Goal: Task Accomplishment & Management: Use online tool/utility

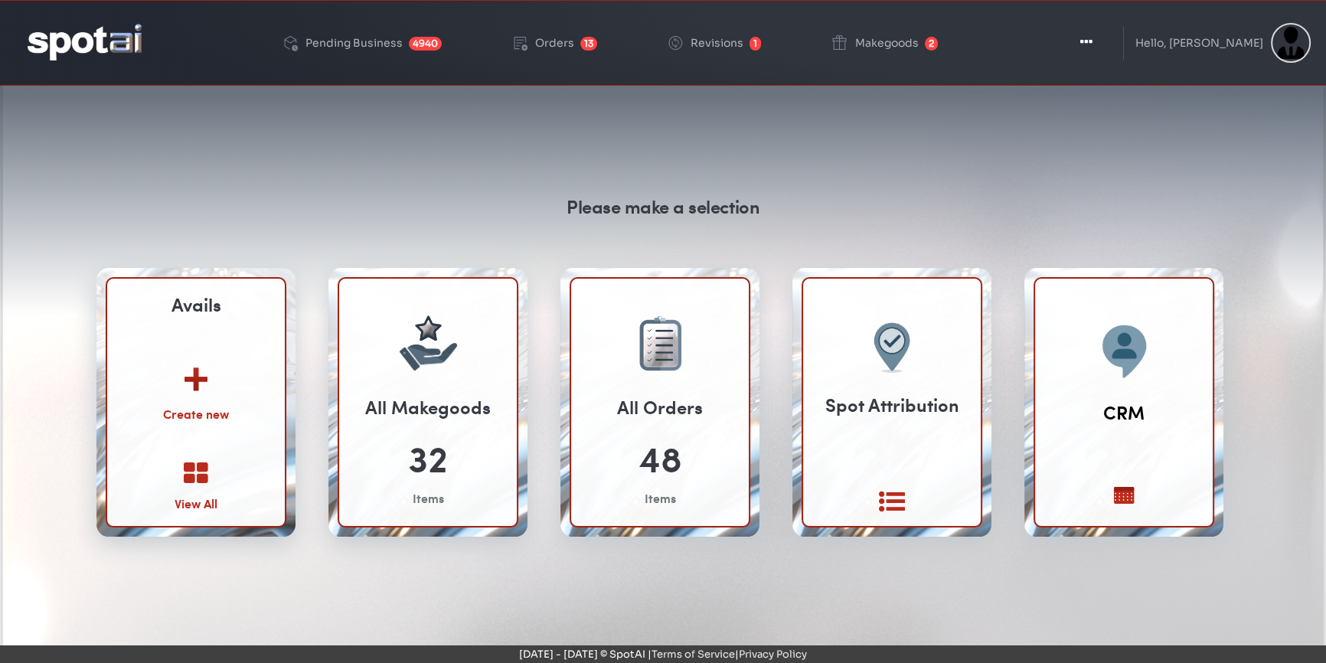
click at [194, 484] on link "View All" at bounding box center [196, 486] width 43 height 51
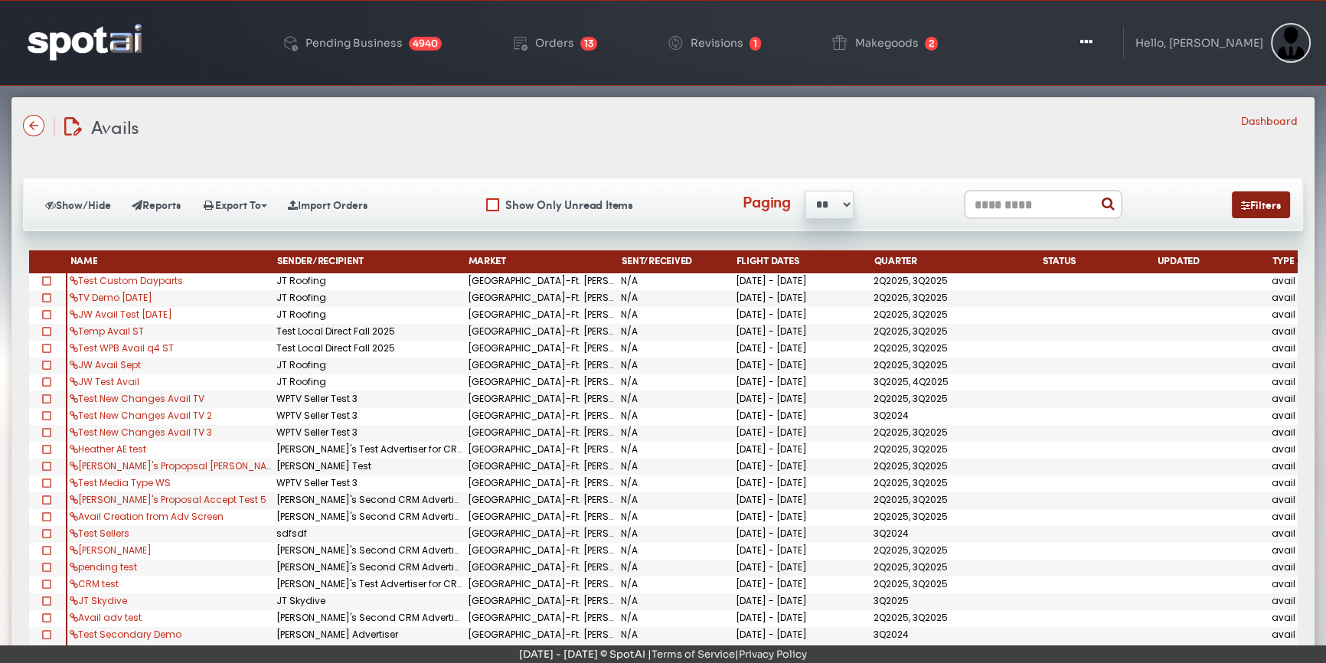
click at [1006, 203] on input "text" at bounding box center [1043, 204] width 158 height 29
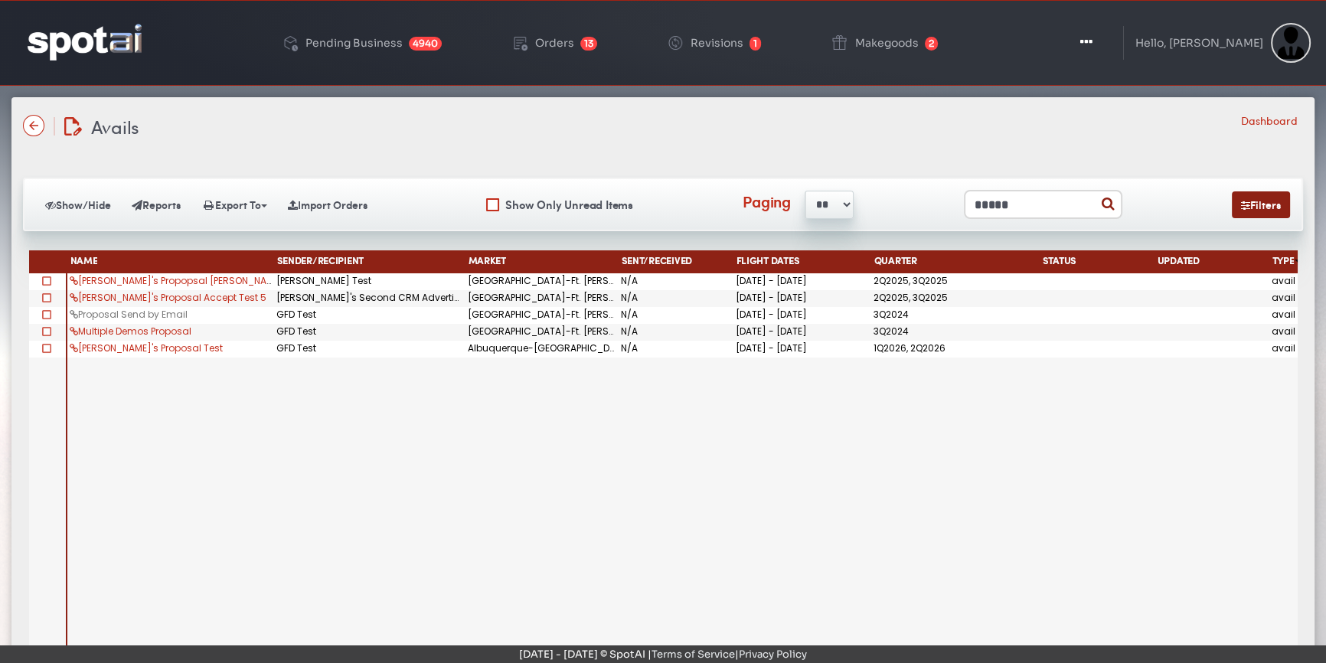
type input "*****"
click at [87, 313] on link "Proposal Send by Email" at bounding box center [129, 314] width 118 height 13
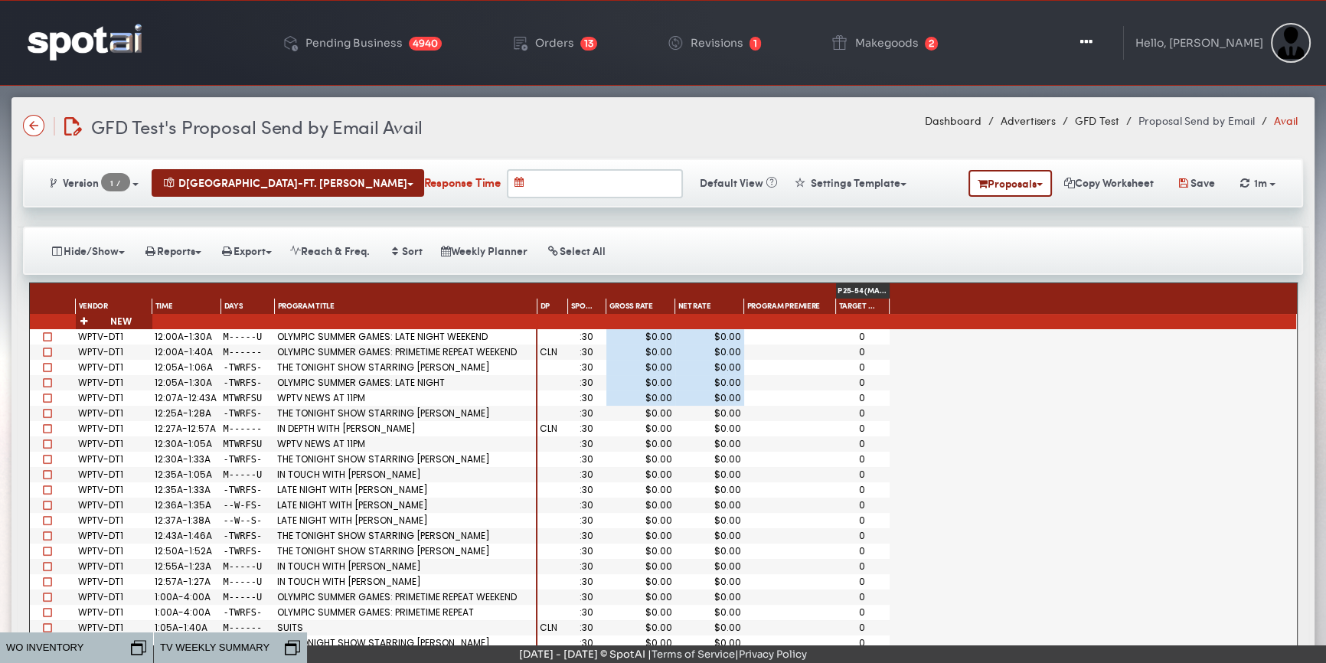
click at [43, 334] on span at bounding box center [47, 336] width 9 height 9
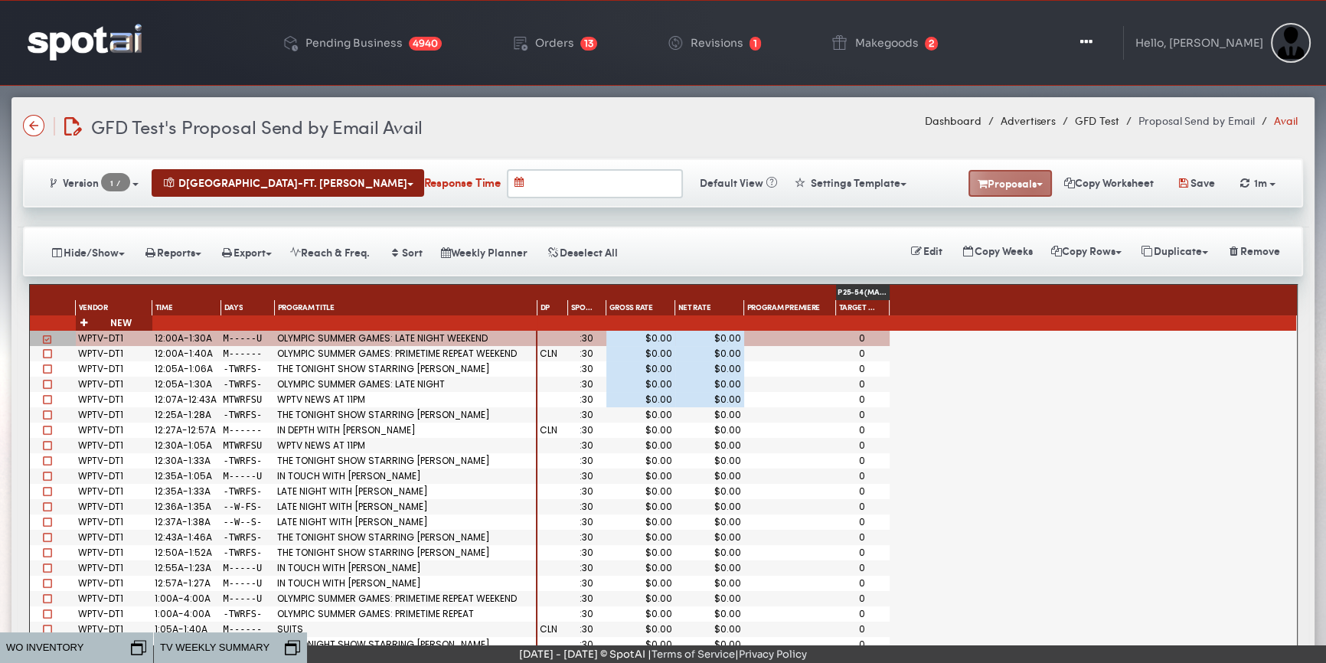
click at [1023, 188] on button "Proposals" at bounding box center [1009, 183] width 83 height 27
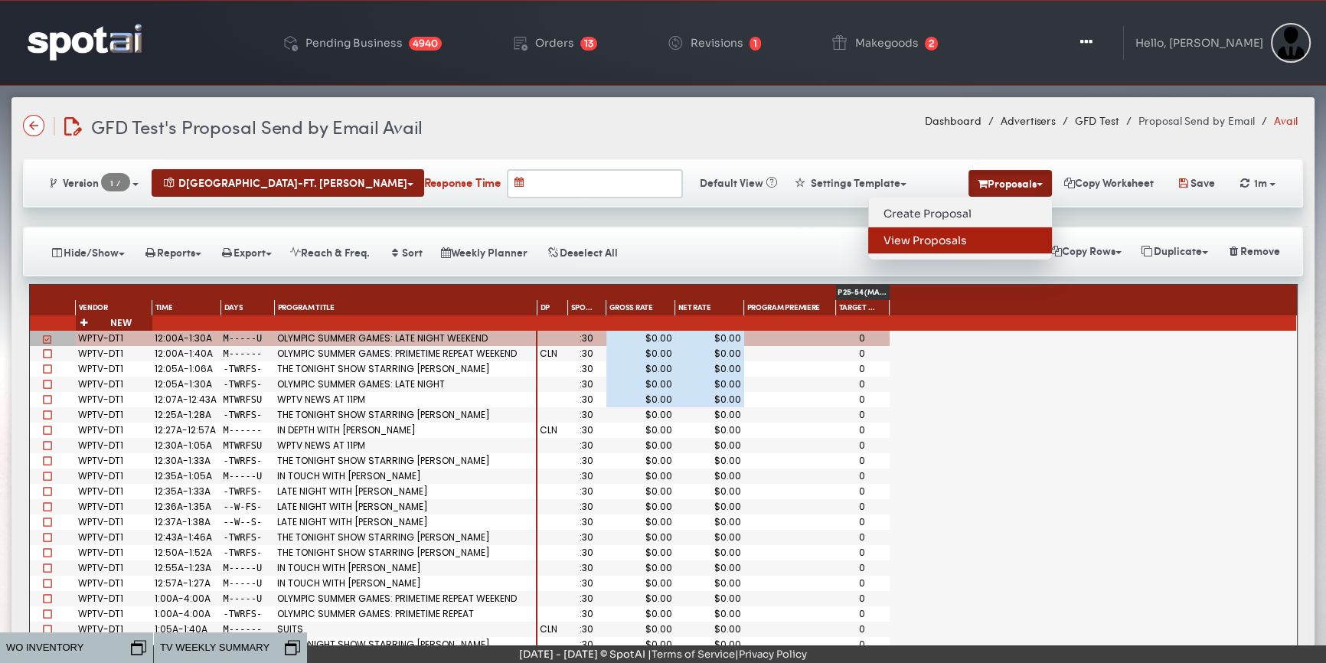
click at [900, 239] on link "View Proposals" at bounding box center [960, 240] width 184 height 26
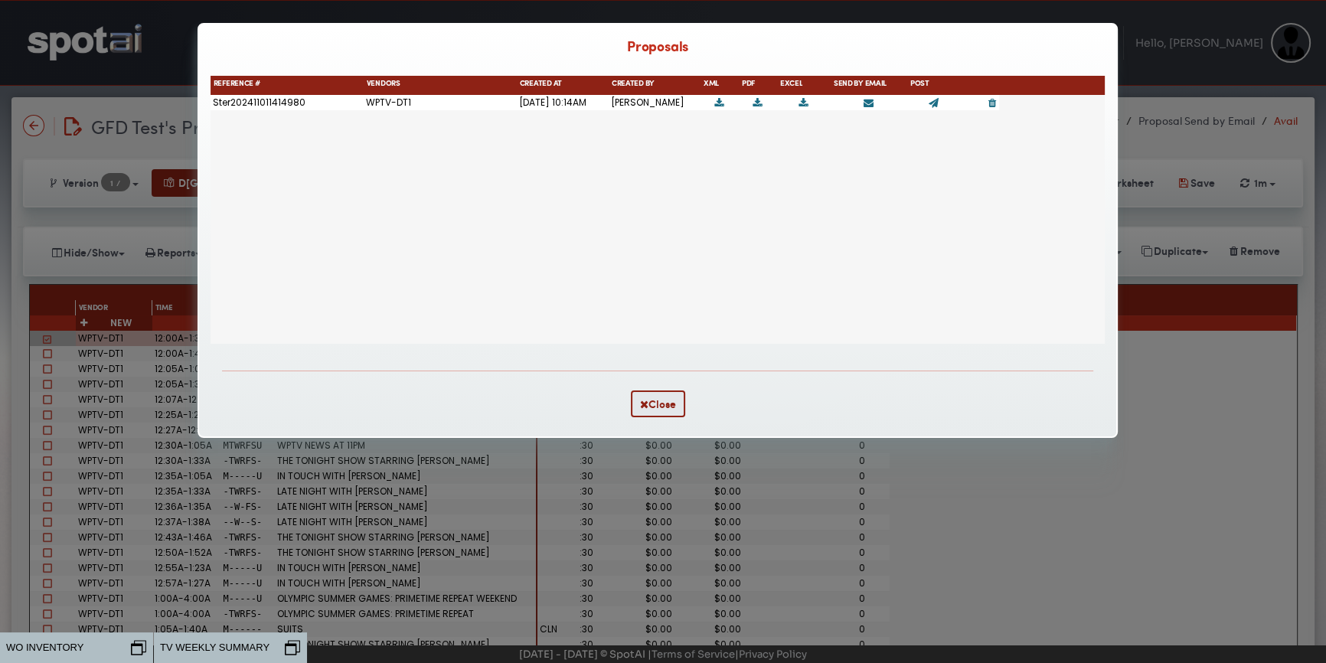
click at [240, 107] on div "Ster202411011414980" at bounding box center [287, 102] width 153 height 15
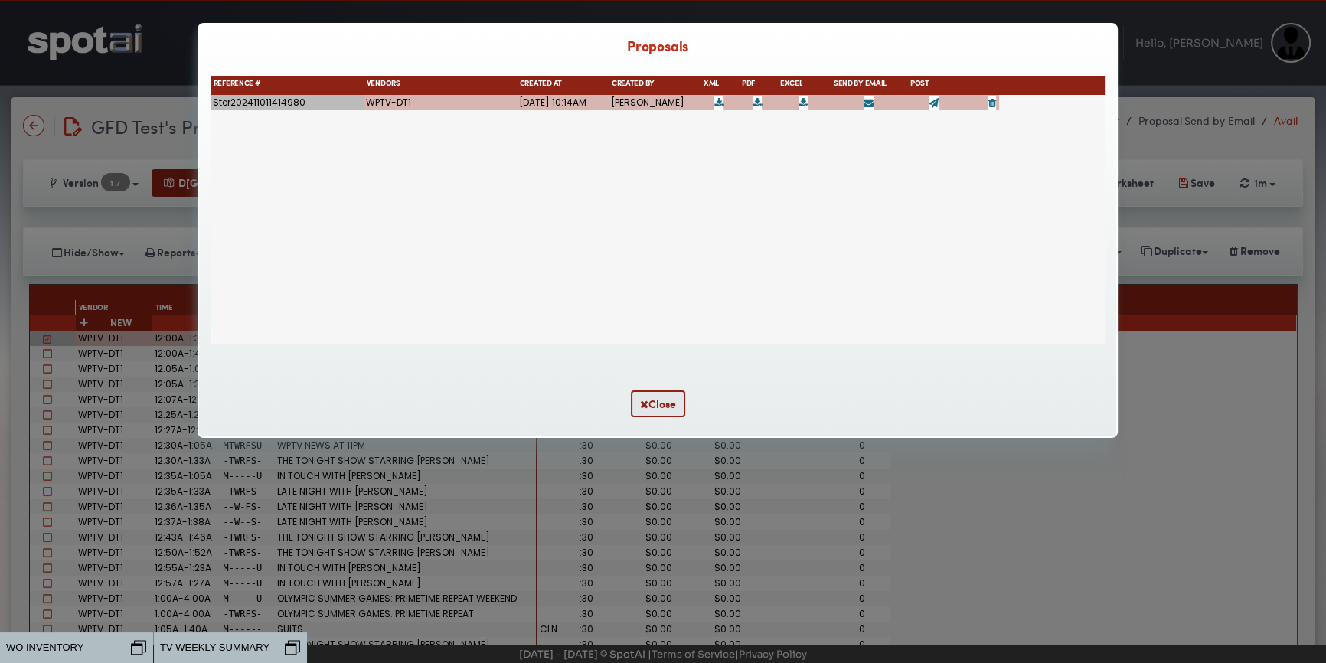
click at [932, 105] on icon at bounding box center [934, 103] width 10 height 10
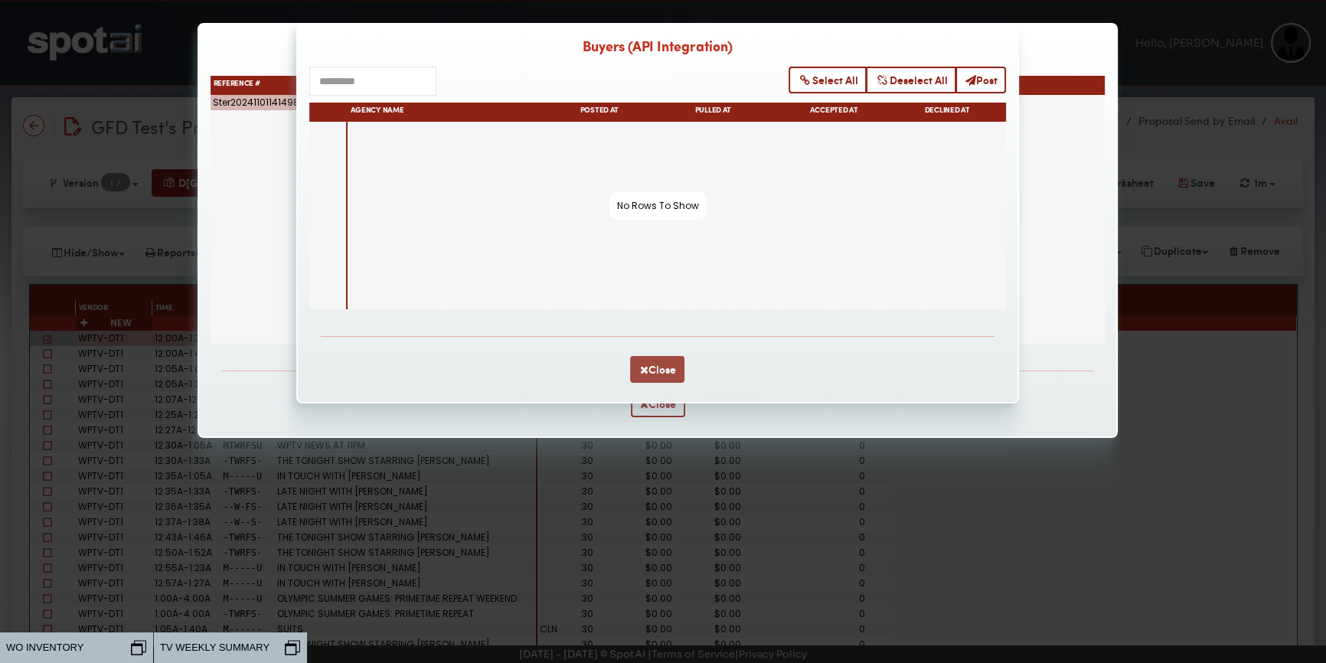
click at [662, 373] on button "Close" at bounding box center [657, 369] width 54 height 27
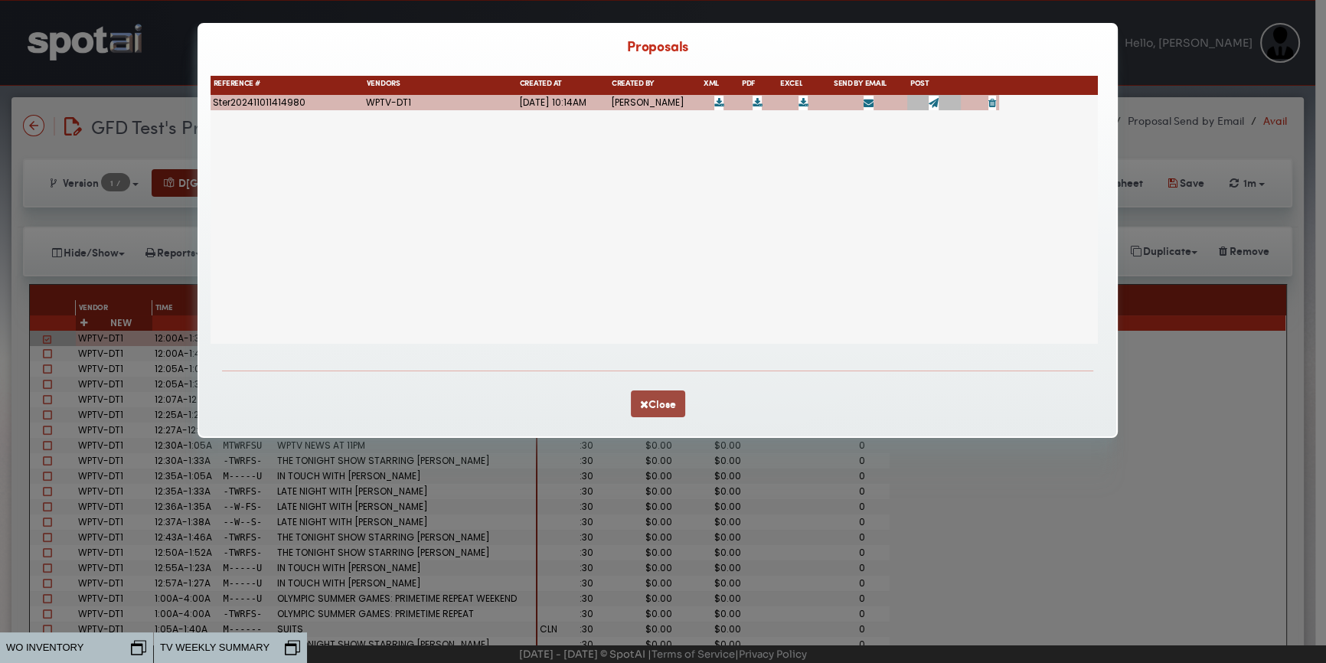
click at [646, 401] on button "Close" at bounding box center [658, 403] width 54 height 27
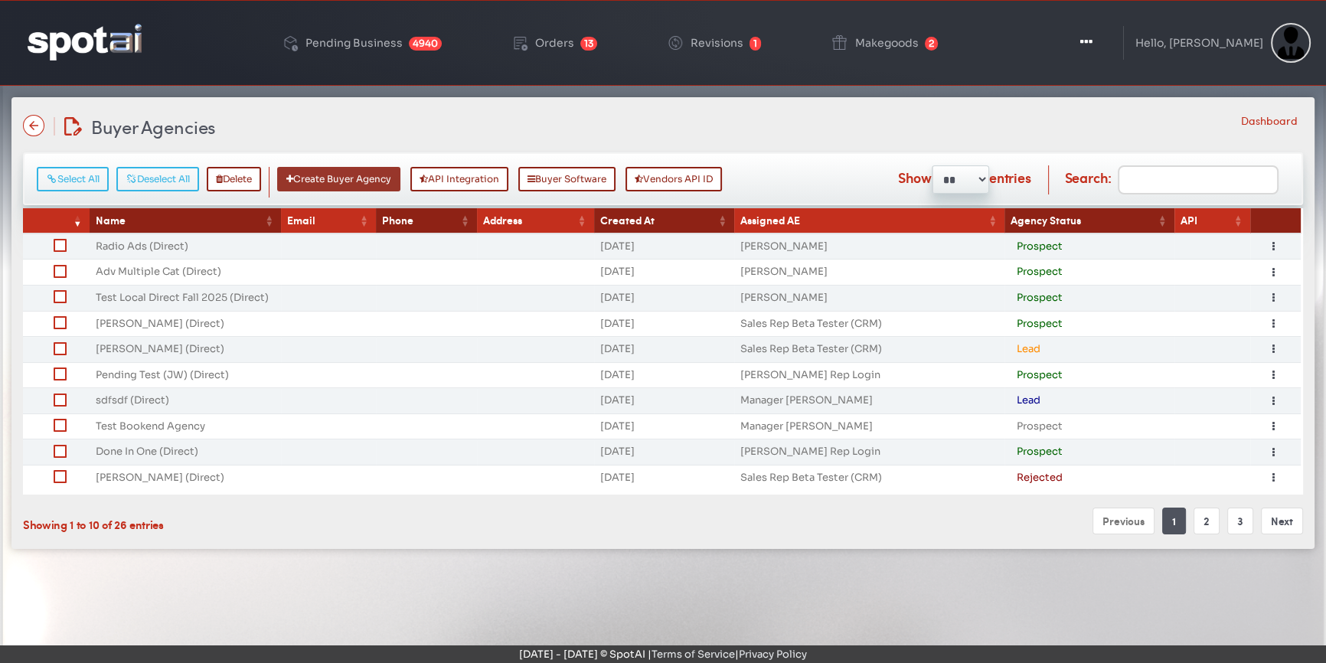
click at [357, 181] on button "Create Buyer Agency" at bounding box center [338, 179] width 123 height 24
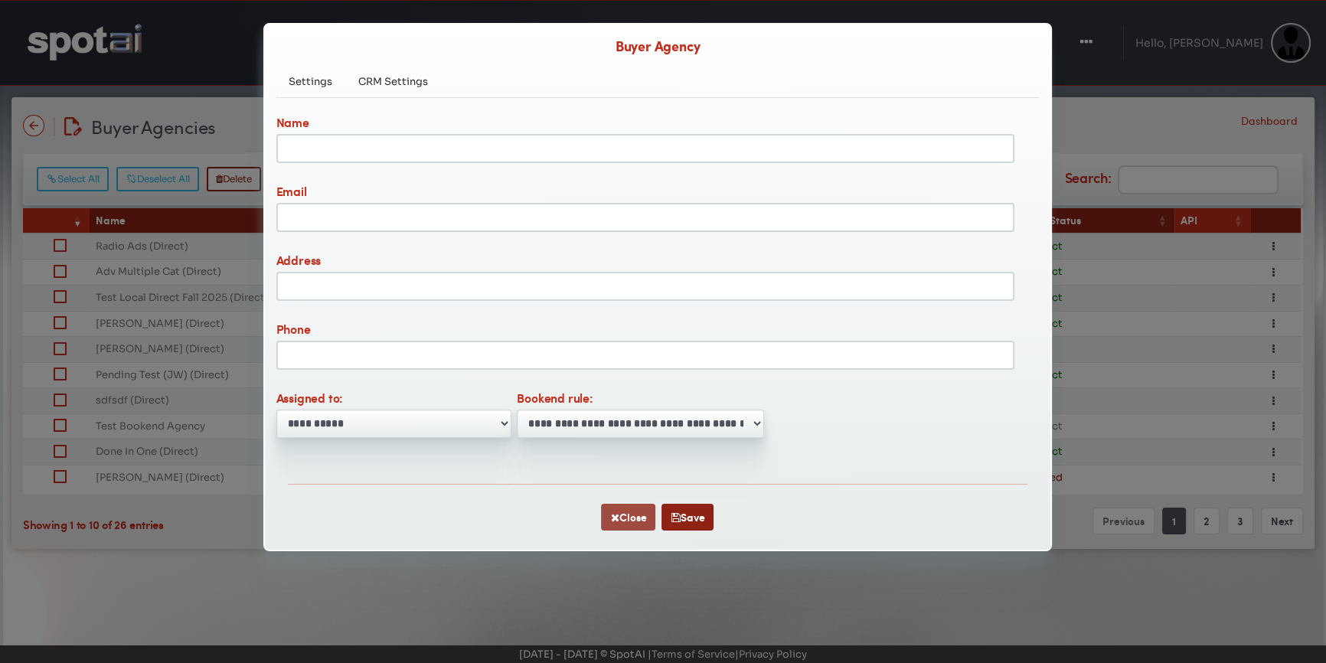
click at [628, 525] on button "Close" at bounding box center [628, 517] width 54 height 27
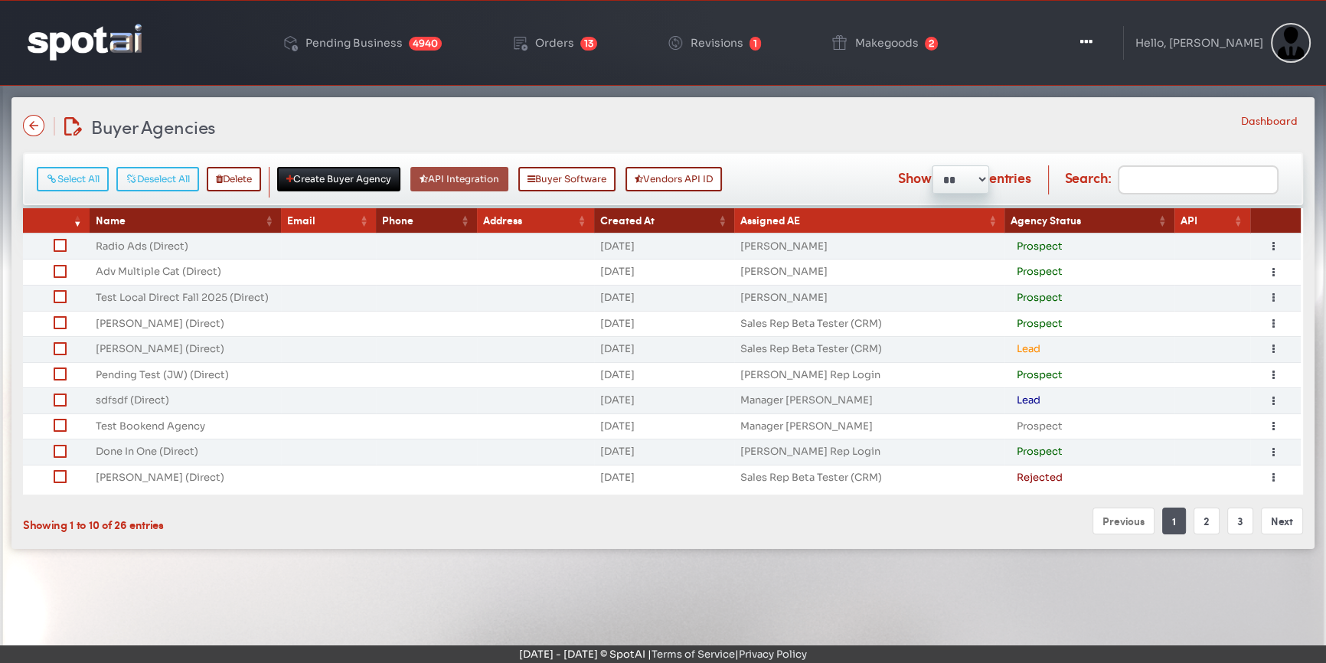
click at [491, 175] on button "API Integration" at bounding box center [459, 179] width 98 height 24
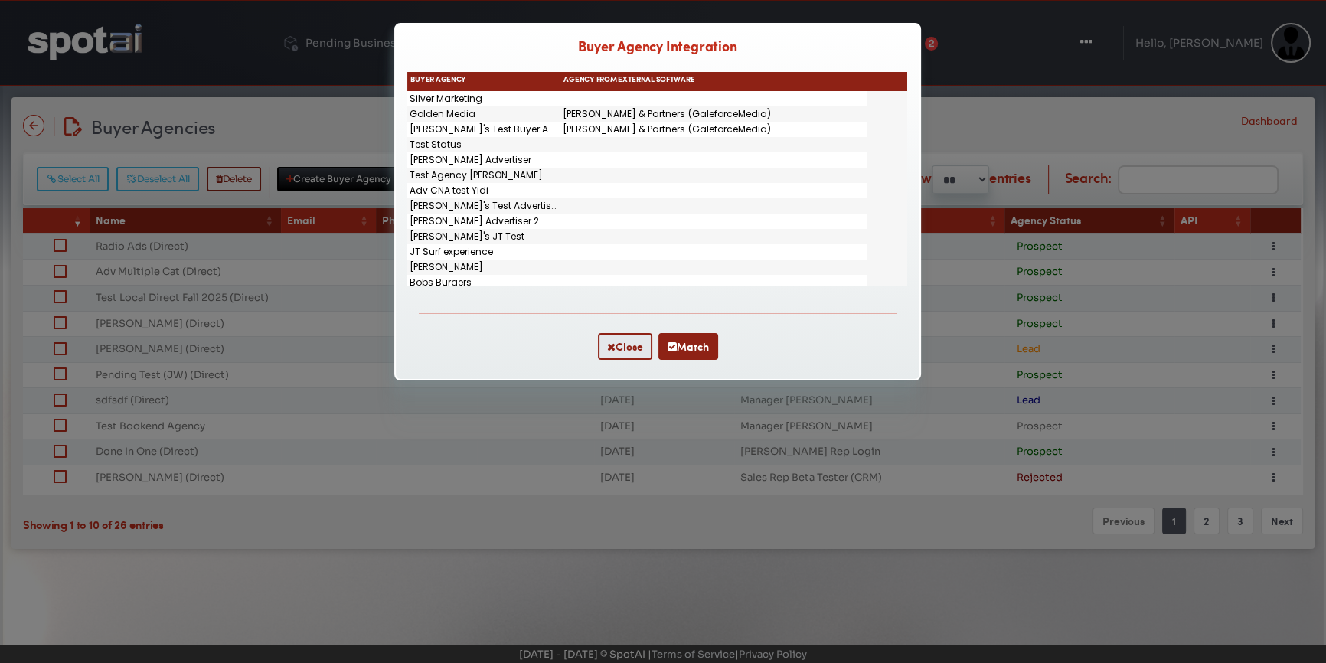
click at [478, 118] on div "Golden Media" at bounding box center [483, 113] width 153 height 15
click at [468, 129] on div "Jen's Test Buyer Agency" at bounding box center [483, 129] width 153 height 15
click at [684, 341] on button "Match" at bounding box center [688, 346] width 60 height 27
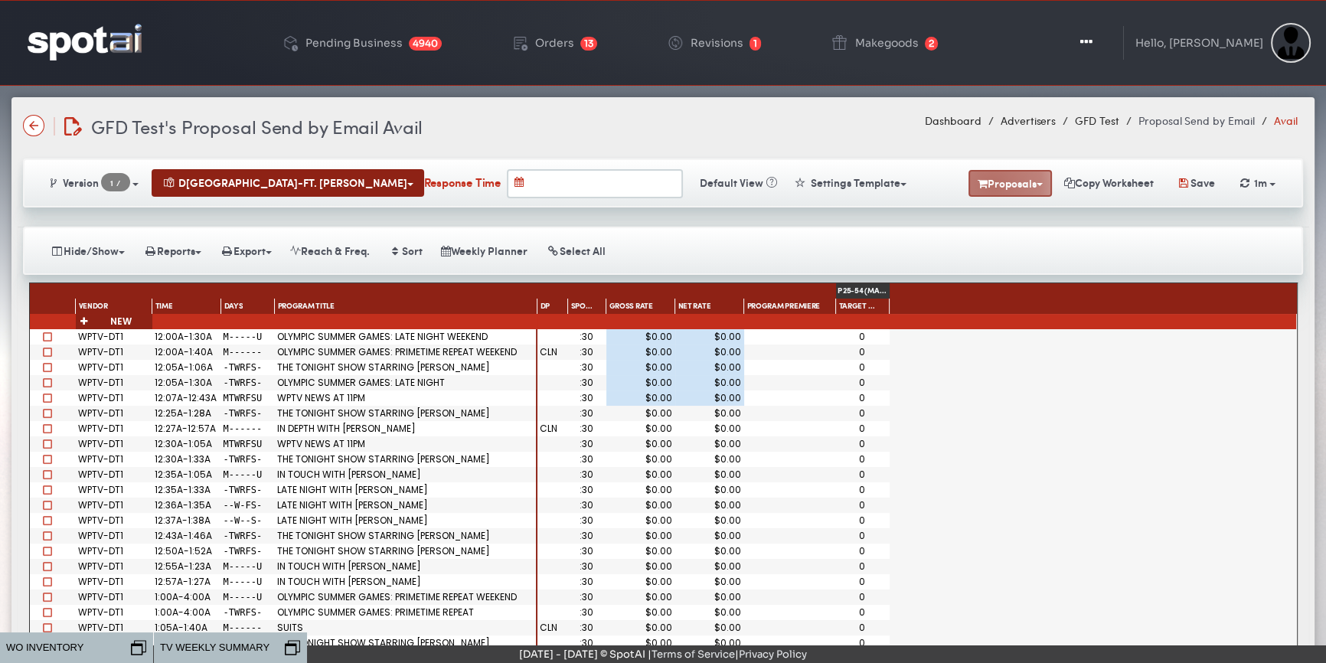
click at [982, 180] on button "Proposals" at bounding box center [1009, 183] width 83 height 27
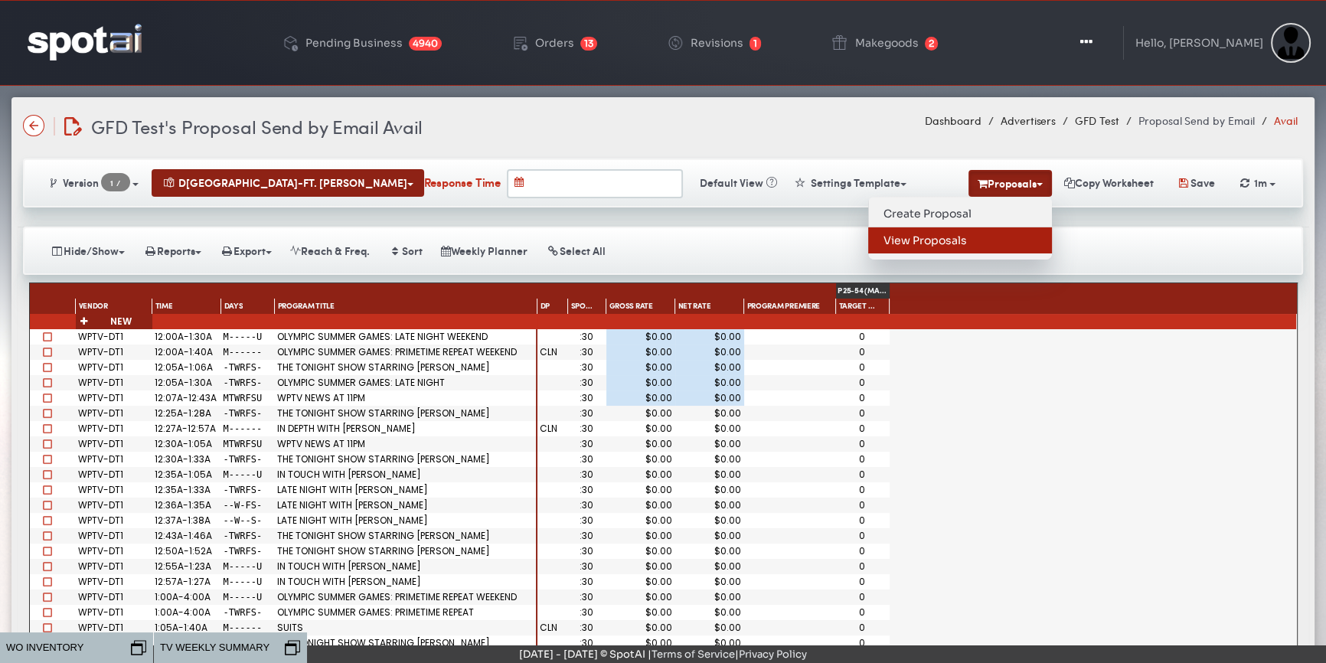
click at [975, 234] on link "View Proposals" at bounding box center [960, 240] width 184 height 26
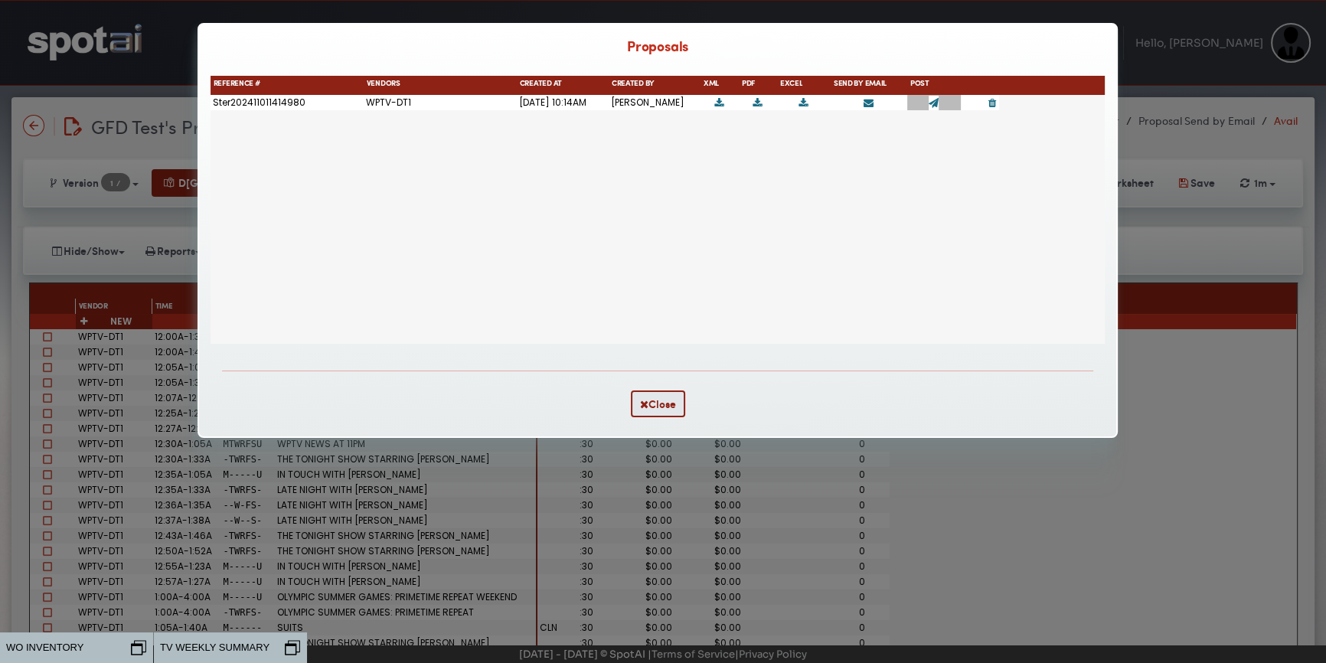
click at [932, 108] on icon at bounding box center [934, 103] width 10 height 10
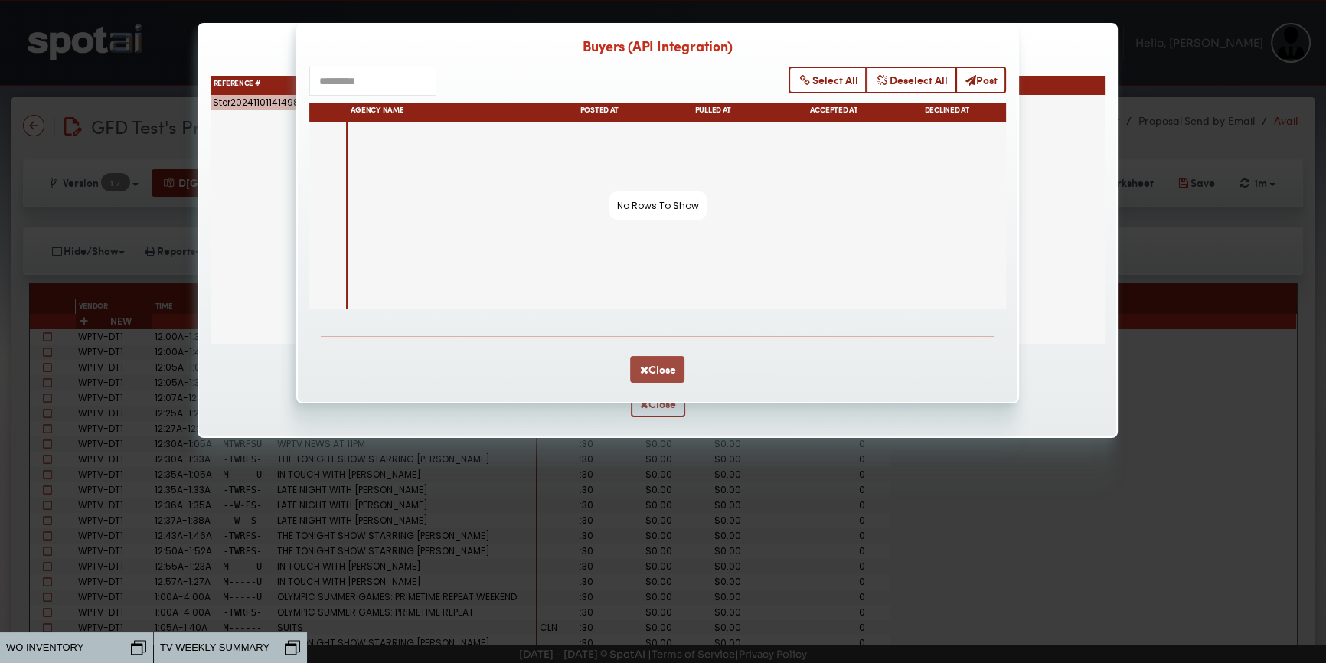
click at [649, 366] on button "Close" at bounding box center [657, 369] width 54 height 27
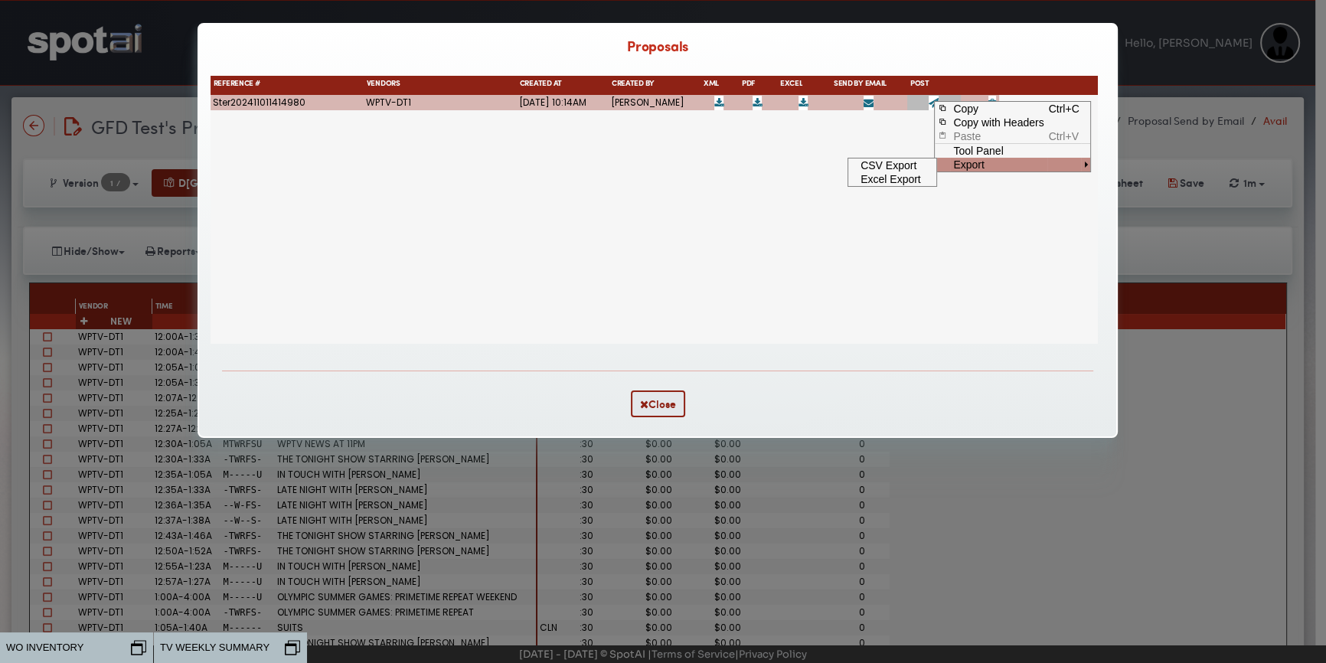
click at [911, 54] on div "Proposals" at bounding box center [658, 39] width 918 height 31
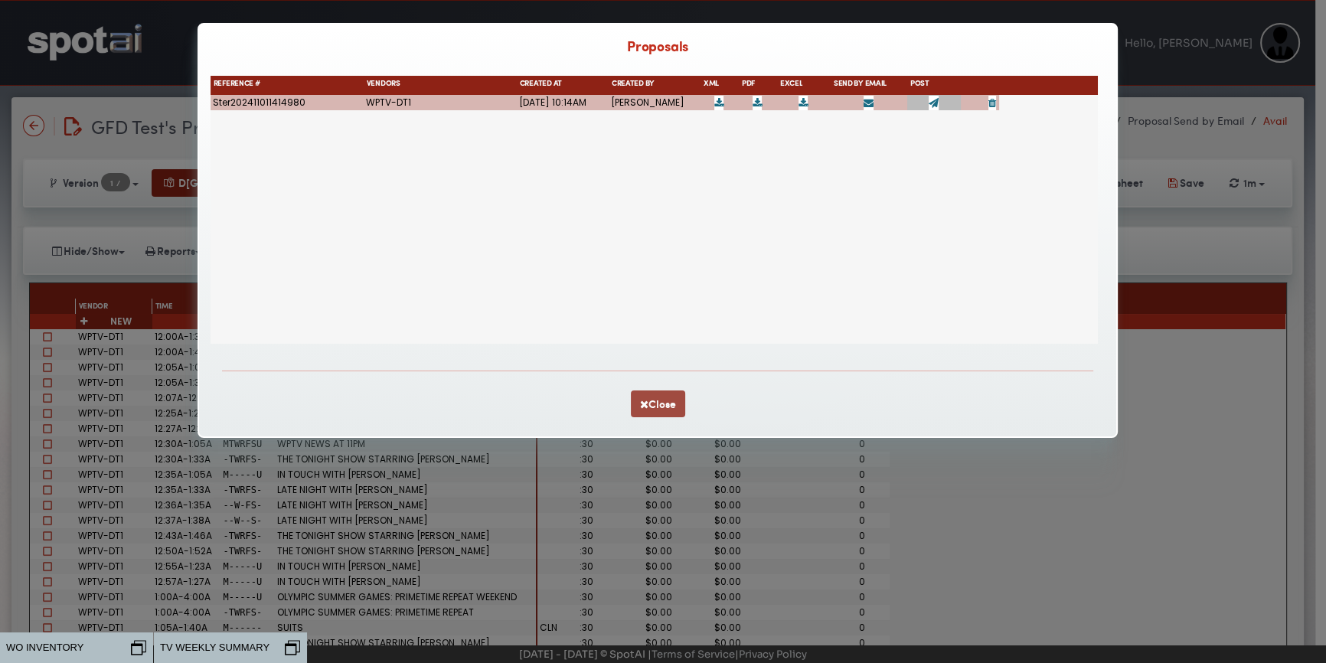
click at [651, 398] on button "Close" at bounding box center [658, 403] width 54 height 27
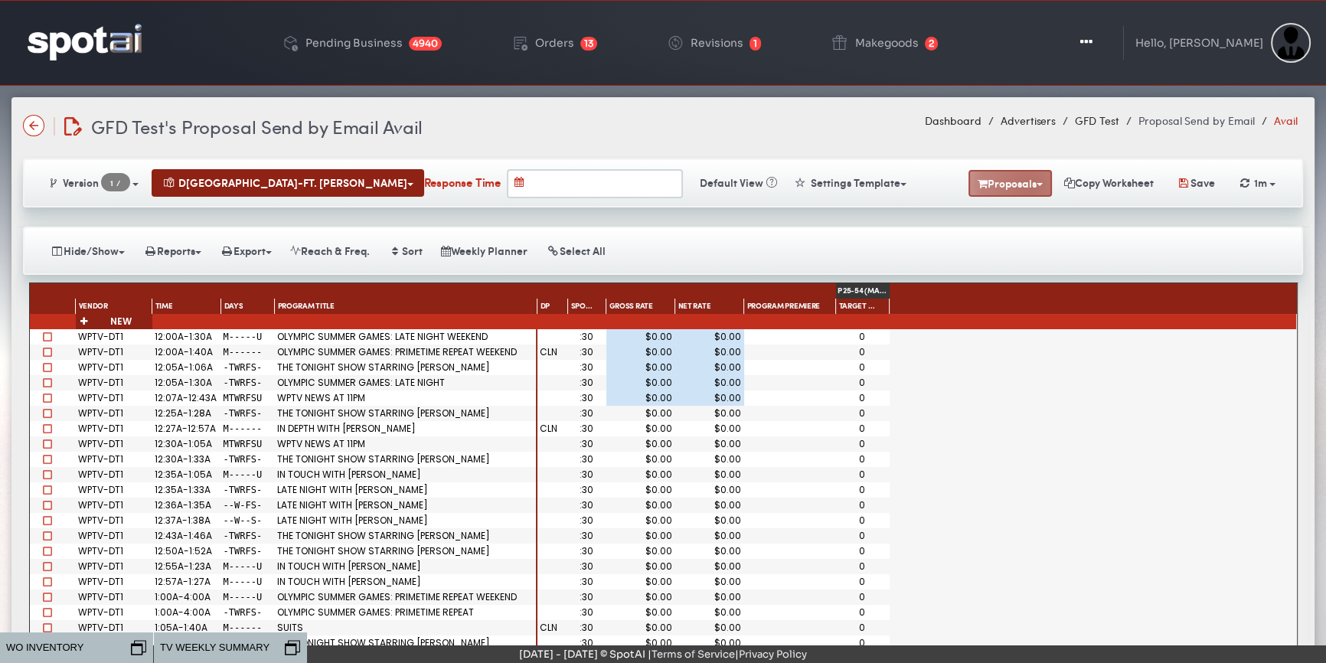
click at [1018, 181] on button "Proposals" at bounding box center [1009, 183] width 83 height 27
